Goal: Task Accomplishment & Management: Manage account settings

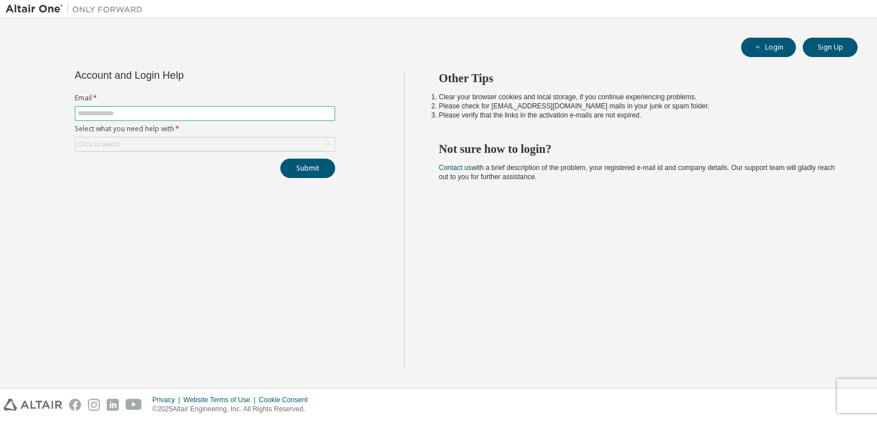
click at [134, 116] on input "text" at bounding box center [205, 113] width 255 height 9
click at [156, 146] on div "Click to select" at bounding box center [204, 145] width 259 height 14
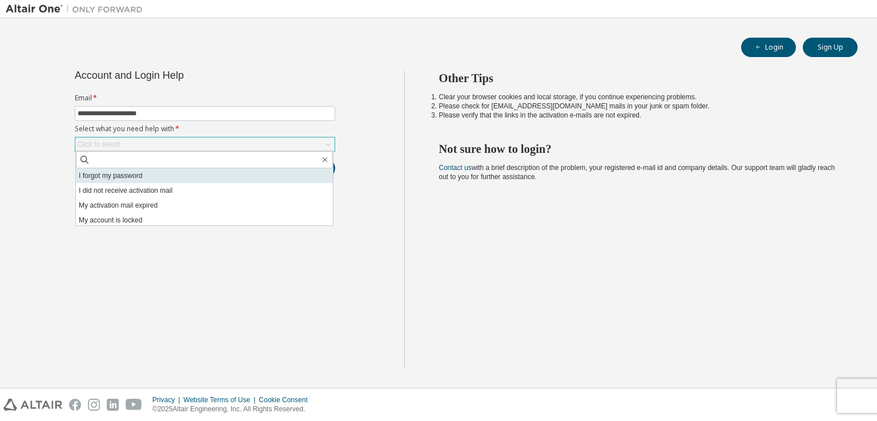
click at [131, 176] on li "I forgot my password" at bounding box center [204, 175] width 257 height 15
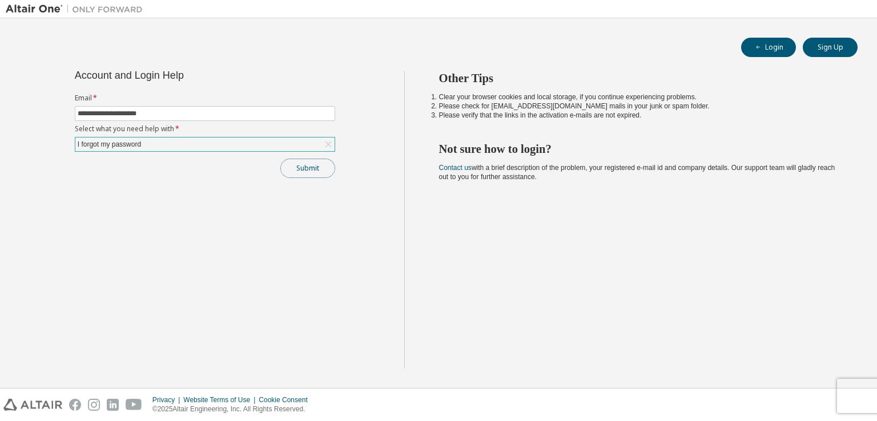
click at [304, 161] on button "Submit" at bounding box center [307, 168] width 55 height 19
click at [301, 168] on button "Submit" at bounding box center [307, 168] width 55 height 19
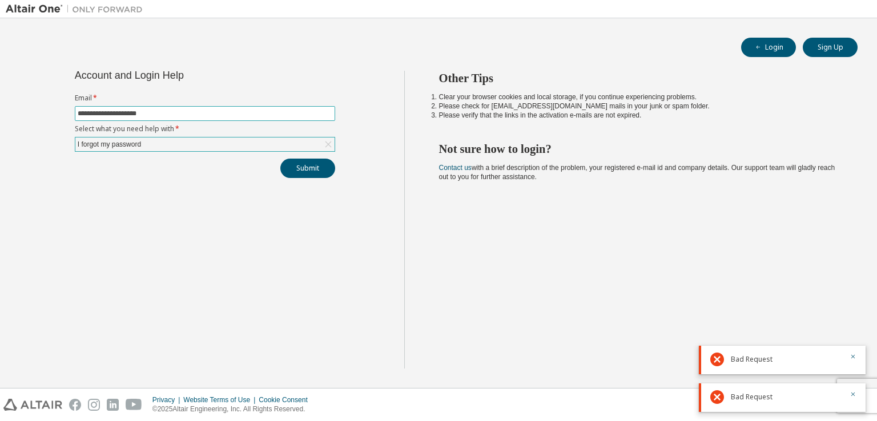
click at [214, 115] on input "**********" at bounding box center [205, 113] width 255 height 9
type input "*"
type input "**********"
click at [295, 166] on button "Submit" at bounding box center [307, 168] width 55 height 19
click at [854, 356] on icon "button" at bounding box center [853, 356] width 7 height 7
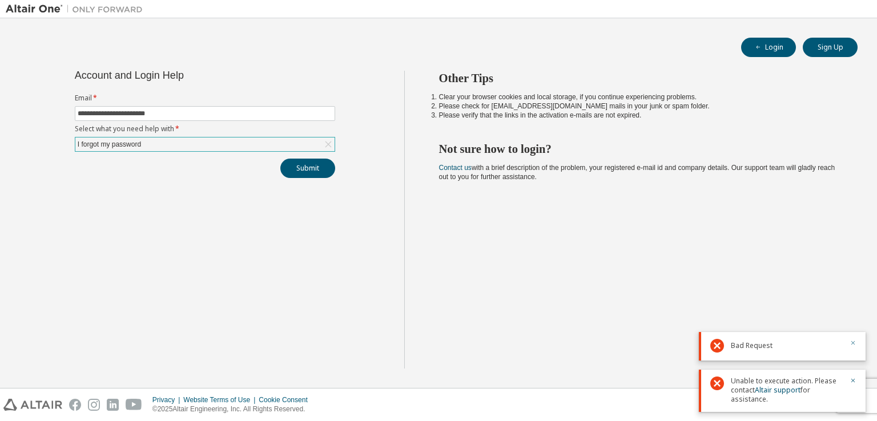
click at [853, 391] on div at bounding box center [850, 390] width 14 height 27
click at [851, 342] on icon "button" at bounding box center [853, 343] width 7 height 7
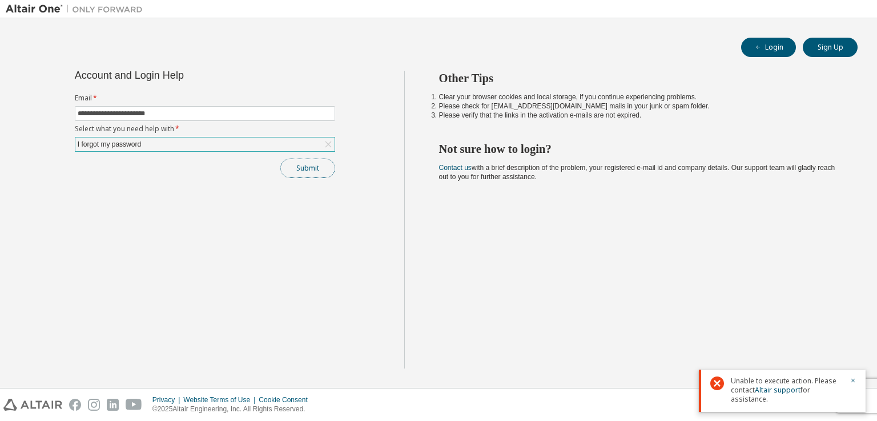
click at [300, 163] on button "Submit" at bounding box center [307, 168] width 55 height 19
